Goal: Communication & Community: Answer question/provide support

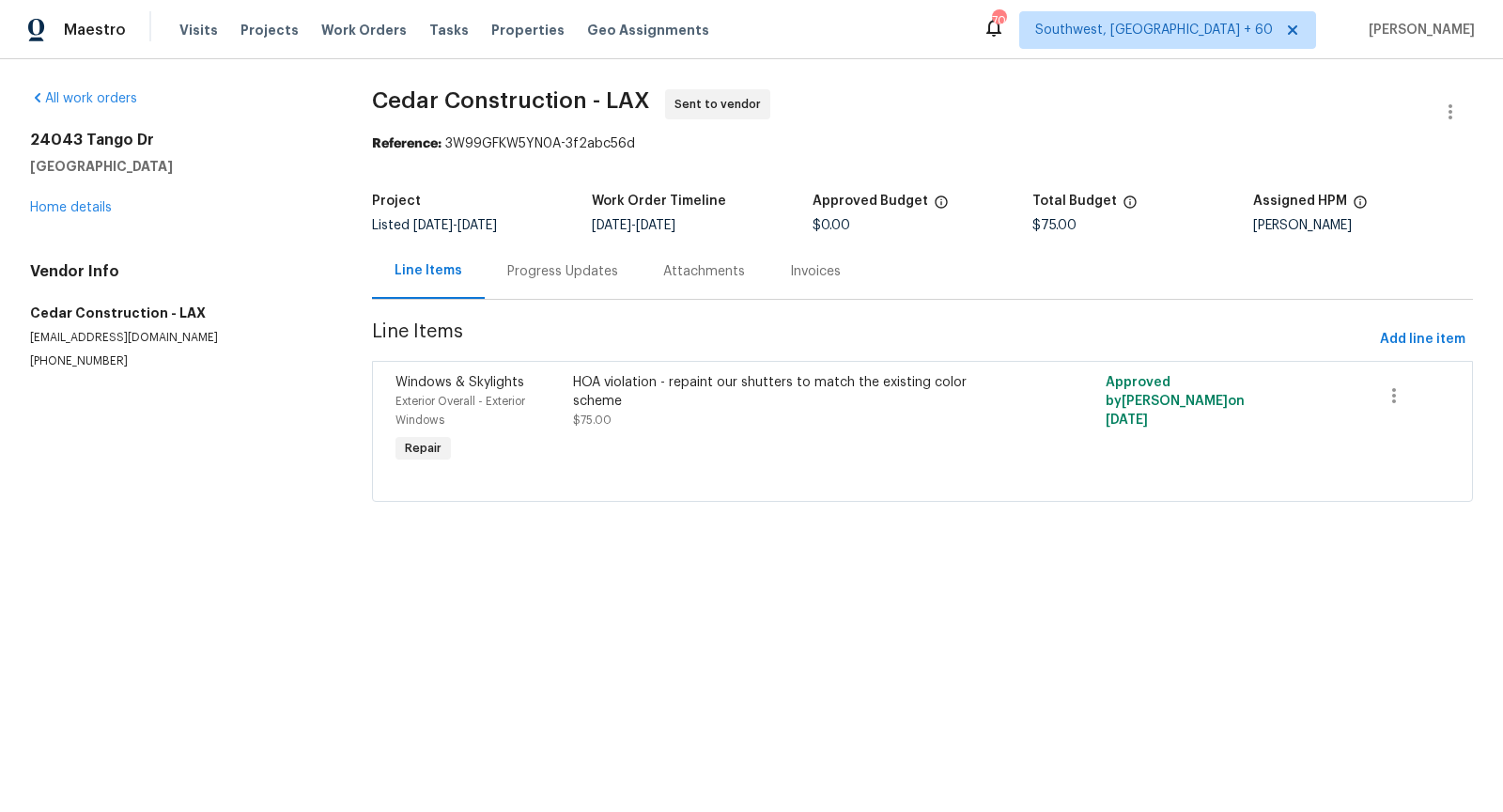
click at [565, 284] on div "Progress Updates" at bounding box center [562, 271] width 156 height 56
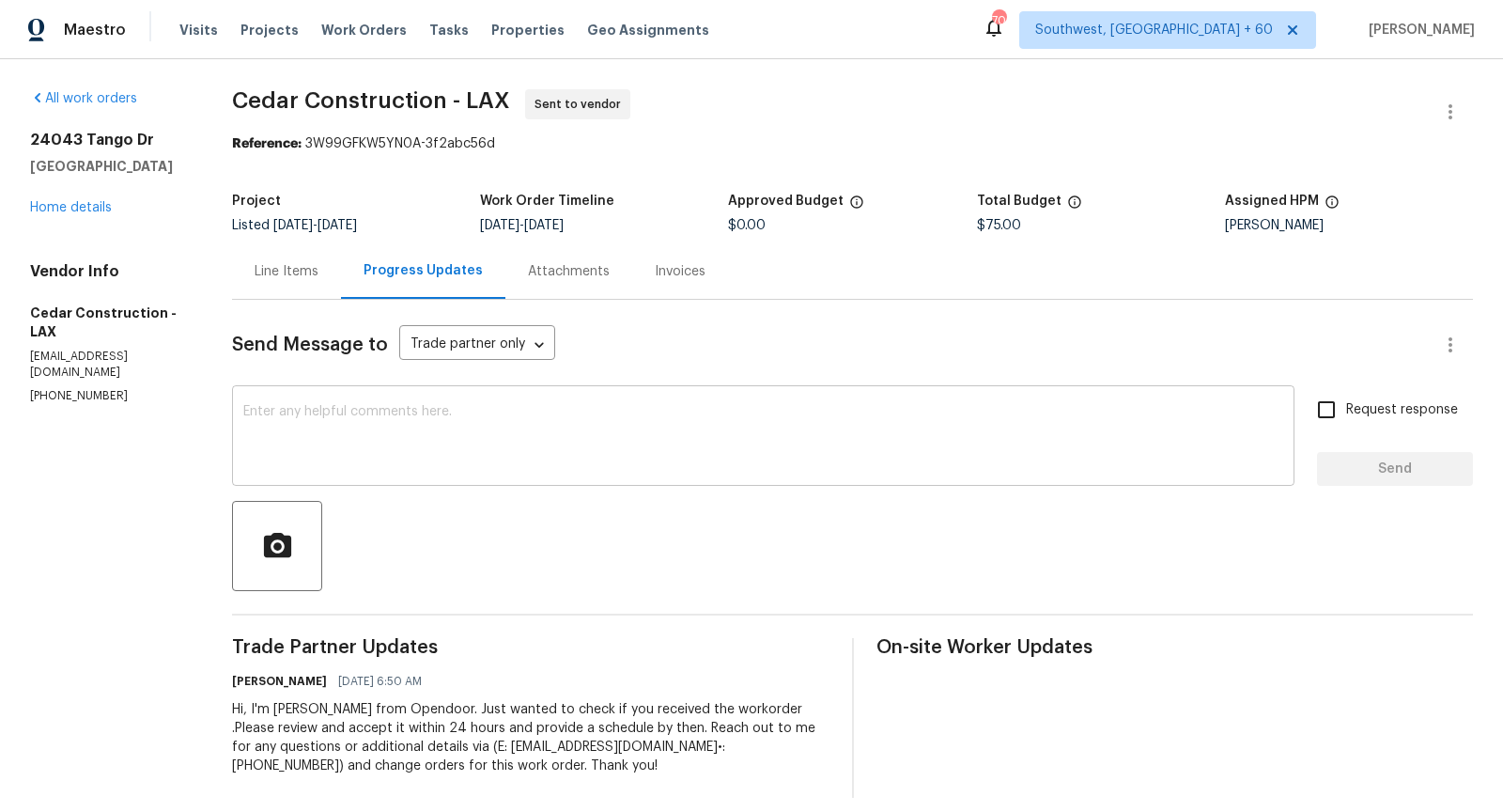
click at [622, 435] on textarea at bounding box center [763, 438] width 1040 height 66
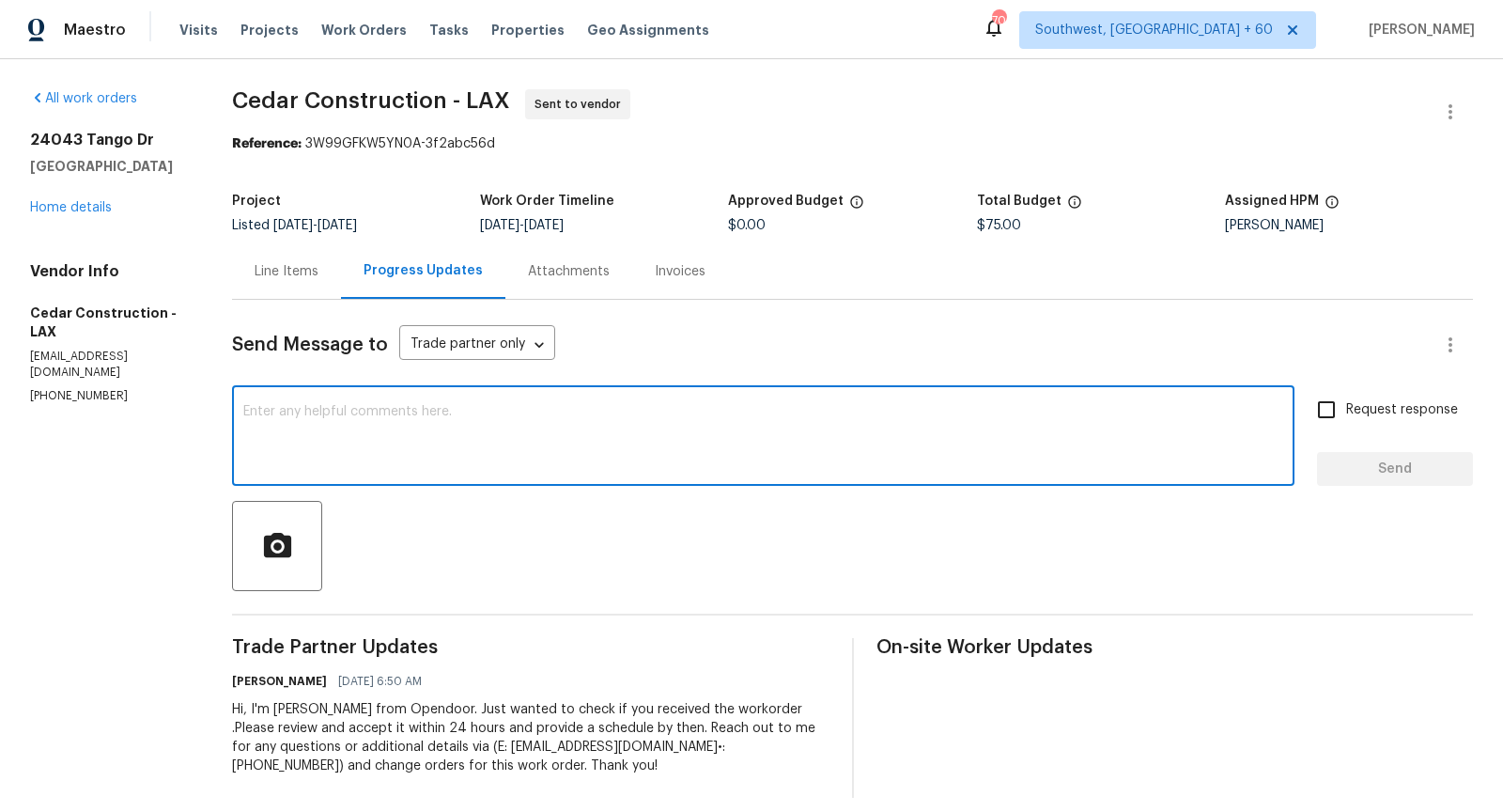
paste textarea "Hi, I'm [PERSON_NAME] from Opendoor. Just wanted to check if you received the w…"
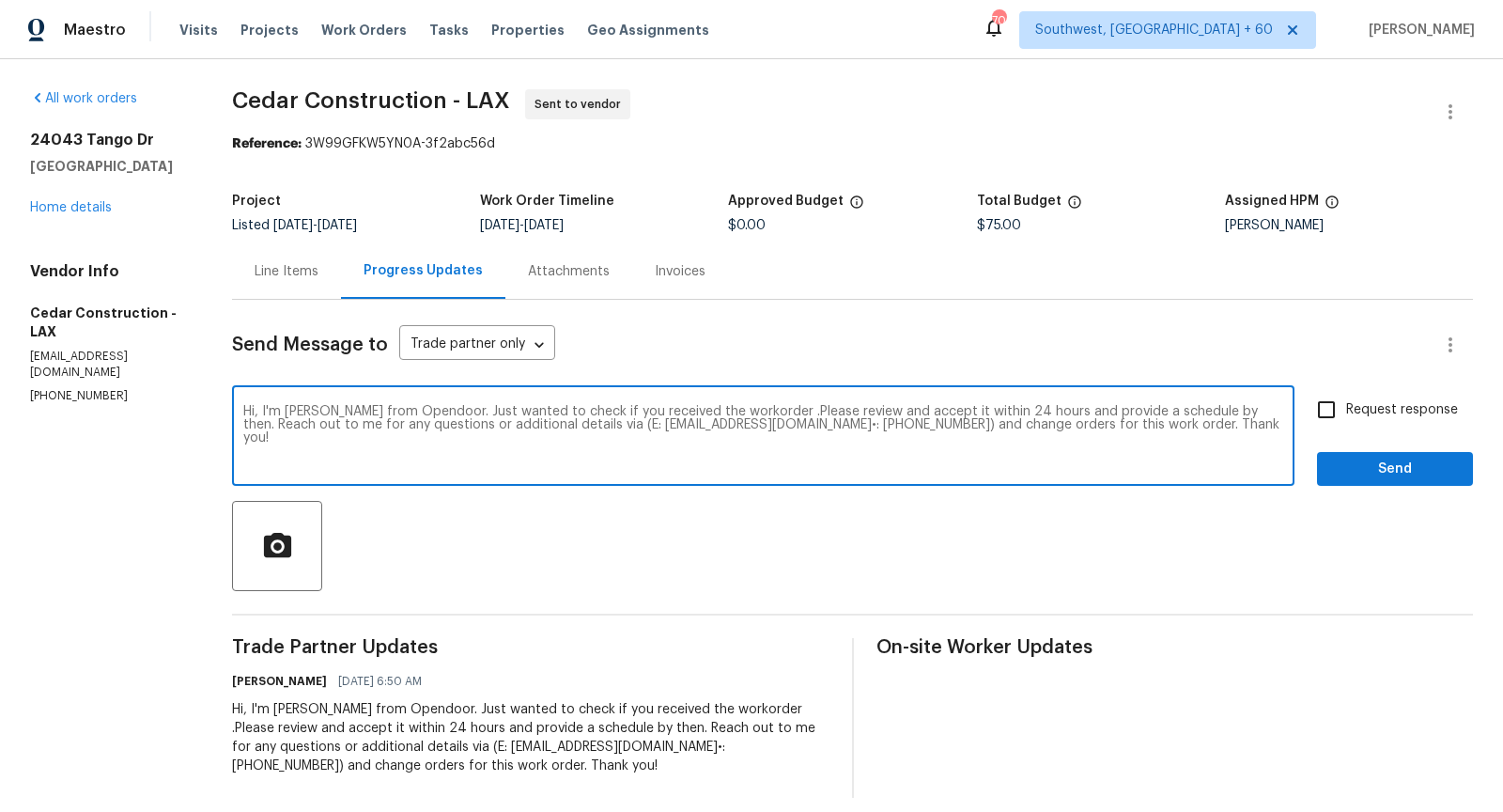
type textarea "Hi, I'm [PERSON_NAME] from Opendoor. Just wanted to check if you received the w…"
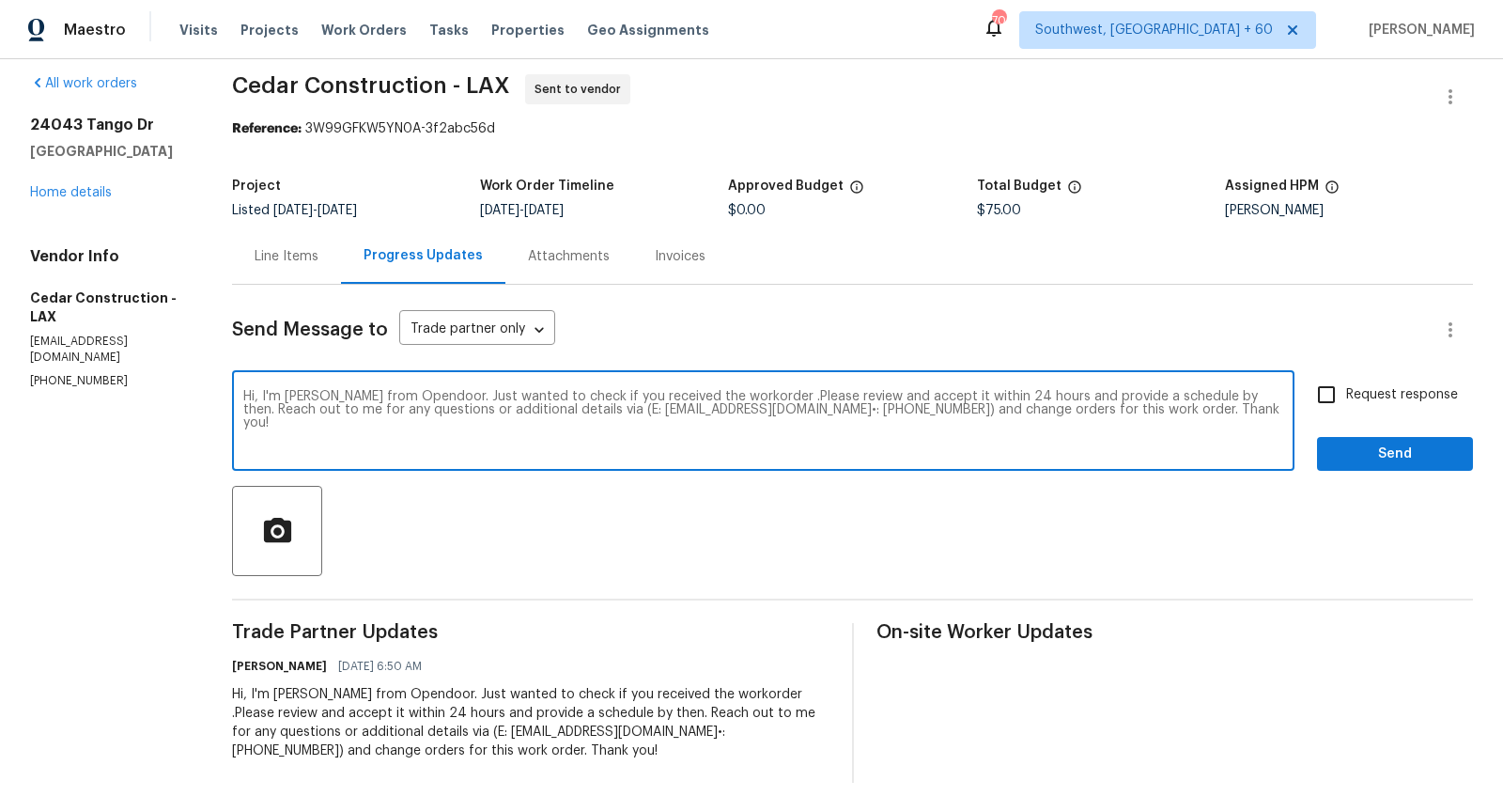
click at [1314, 396] on input "Request response" at bounding box center [1326, 395] width 40 height 40
checkbox input "true"
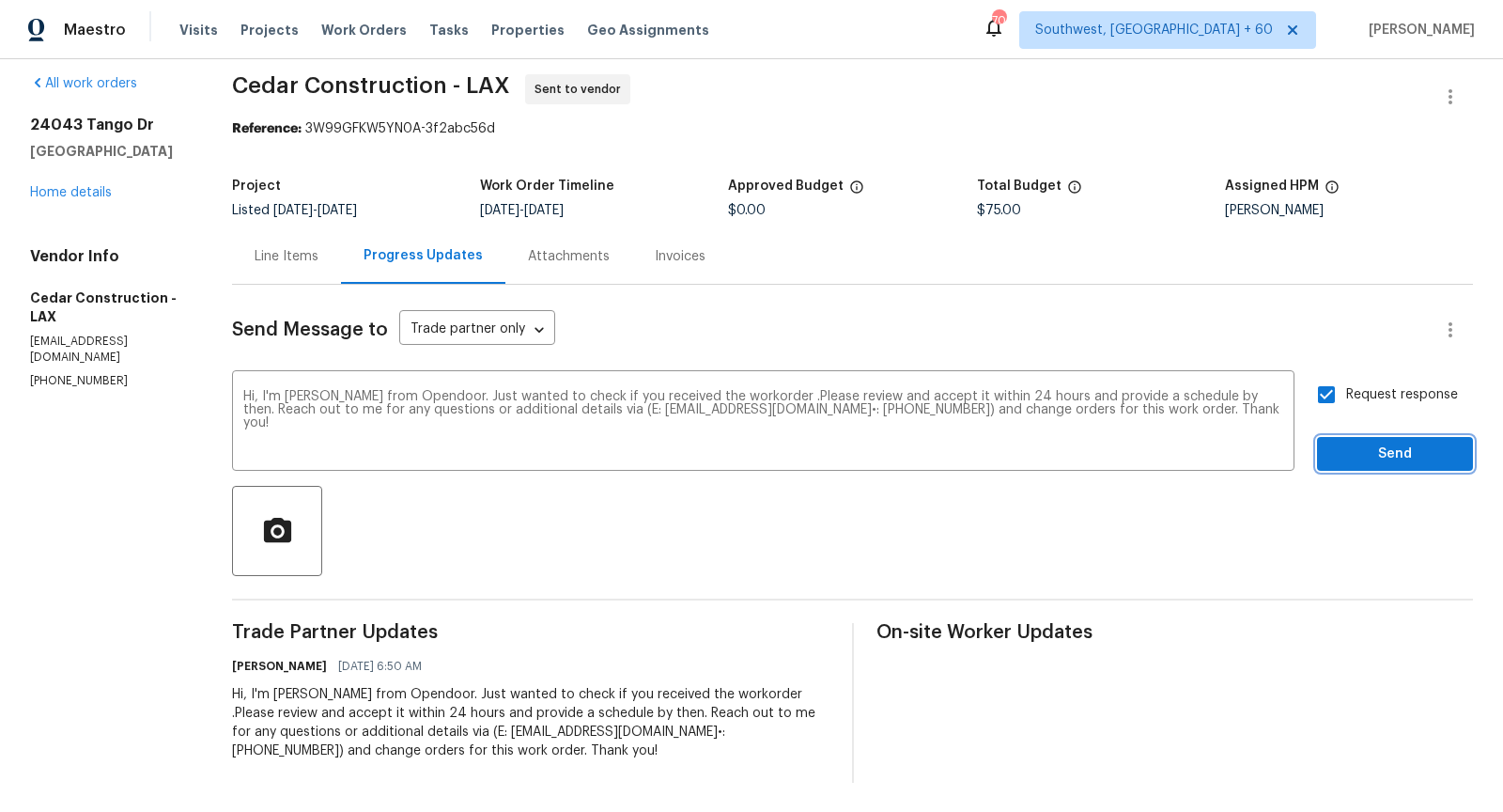
click at [1358, 450] on span "Send" at bounding box center [1395, 455] width 126 height 24
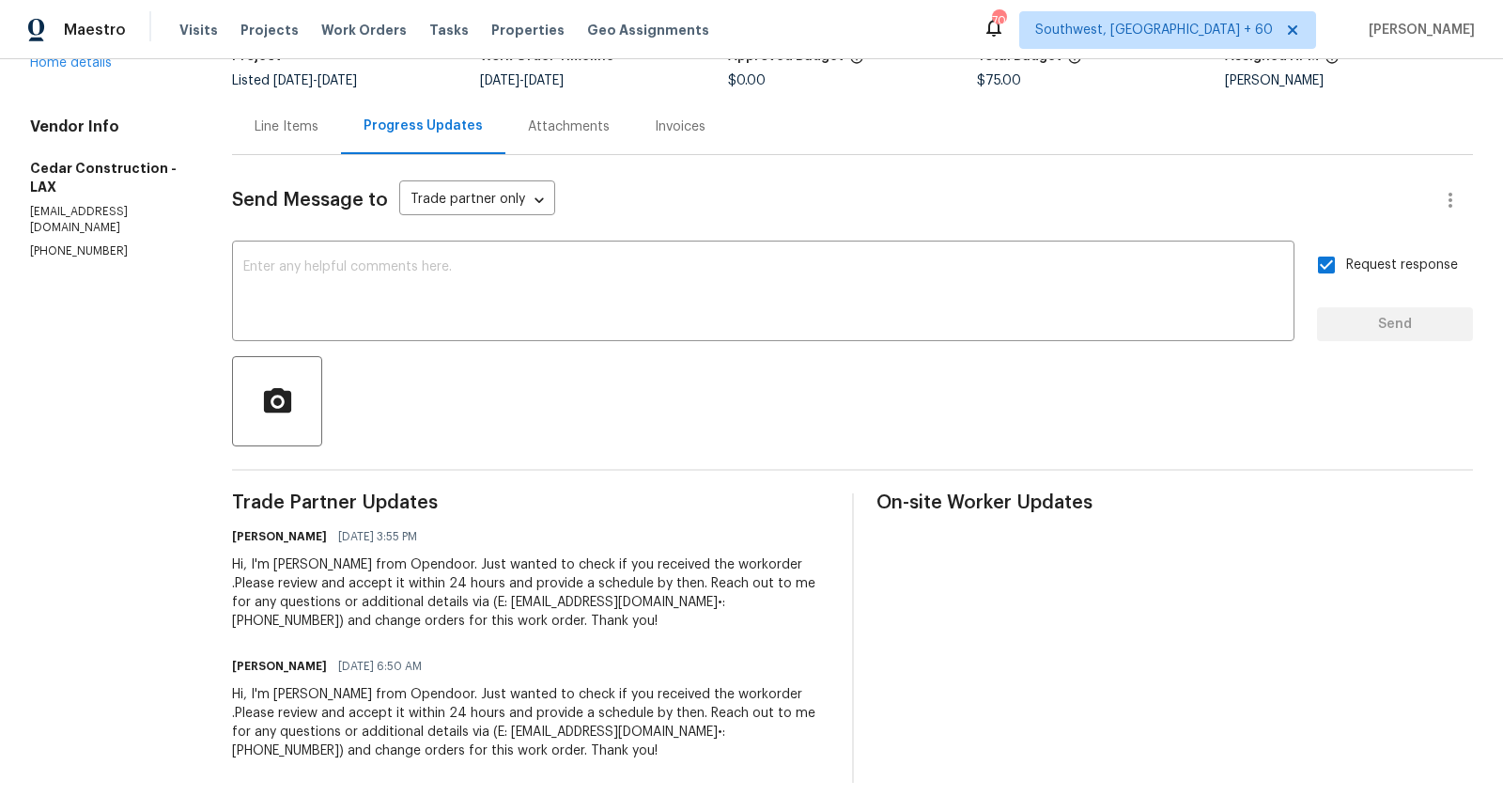
scroll to position [0, 0]
